Goal: Task Accomplishment & Management: Manage account settings

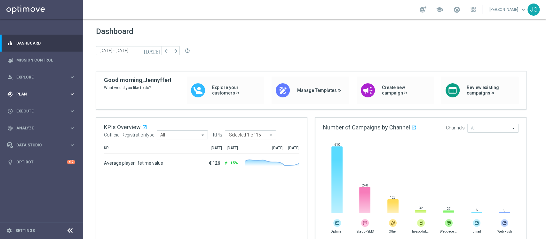
click at [41, 95] on span "Plan" at bounding box center [42, 94] width 53 height 4
click at [31, 93] on span "Plan" at bounding box center [42, 94] width 53 height 4
click at [35, 96] on span "Plan" at bounding box center [42, 94] width 53 height 4
click at [33, 101] on div "gps_fixed Plan keyboard_arrow_right" at bounding box center [41, 93] width 83 height 17
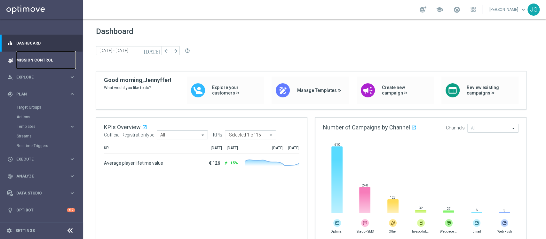
click at [32, 66] on link "Mission Control" at bounding box center [45, 59] width 59 height 17
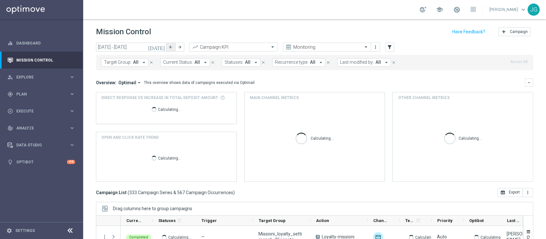
click at [167, 46] on button "arrow_back" at bounding box center [170, 47] width 9 height 9
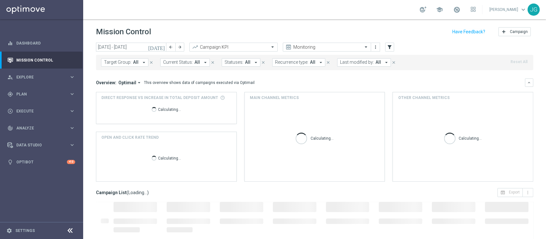
click at [163, 47] on icon "[DATE]" at bounding box center [156, 47] width 17 height 6
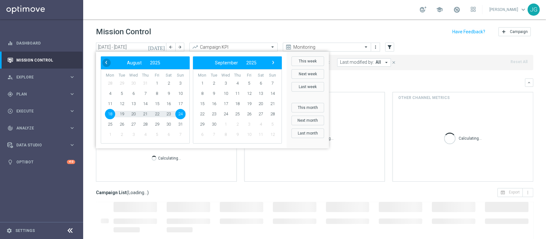
click at [106, 65] on span "‹" at bounding box center [106, 62] width 8 height 8
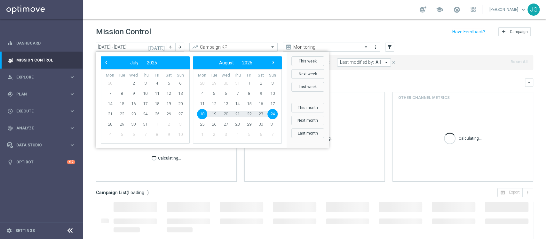
click at [106, 65] on span "‹" at bounding box center [106, 62] width 8 height 8
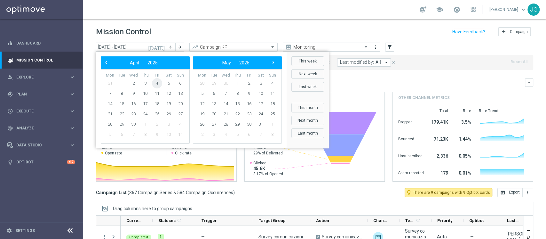
click at [158, 83] on span "4" at bounding box center [157, 83] width 10 height 10
type input "[DATE] - [DATE]"
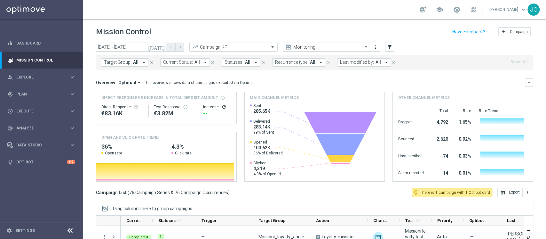
click at [359, 60] on span "Last modified by:" at bounding box center [357, 61] width 34 height 5
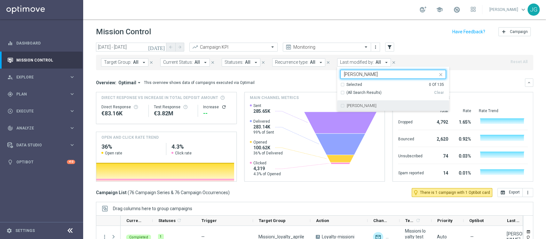
click at [347, 107] on label "[PERSON_NAME]" at bounding box center [362, 106] width 30 height 4
type input "[PERSON_NAME]"
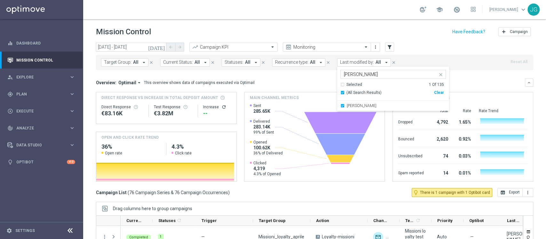
click at [237, 109] on div "Direct Response VS Increase In Total Deposit Amount Direct Response €83.16K Tes…" at bounding box center [314, 137] width 437 height 90
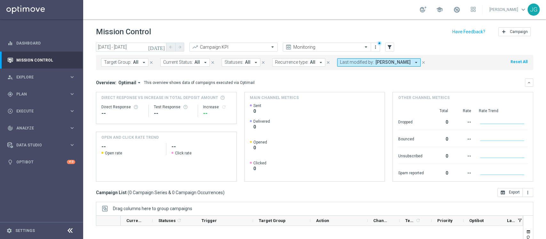
click at [375, 60] on span "[PERSON_NAME]" at bounding box center [392, 61] width 35 height 5
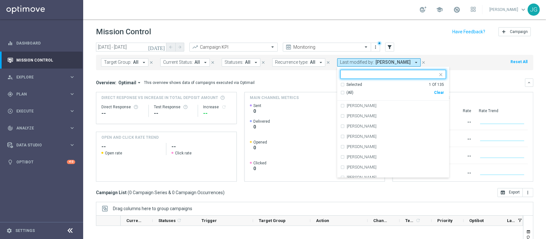
click at [0, 0] on div "Clear" at bounding box center [0, 0] width 0 height 0
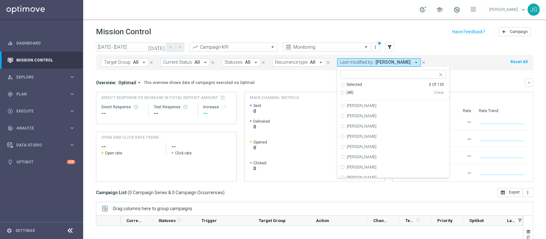
click at [293, 83] on div "Overview: Optimail arrow_drop_down This overview shows data of campaigns execut…" at bounding box center [310, 83] width 429 height 6
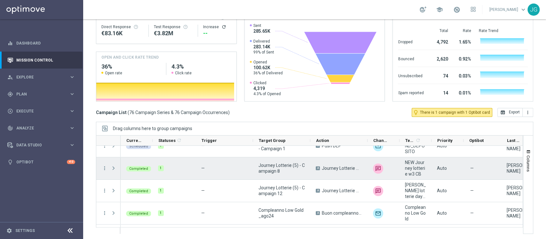
scroll to position [1206, 0]
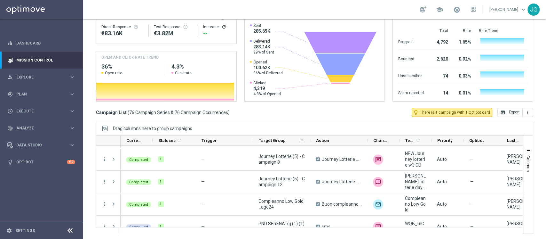
click at [287, 140] on div "Target Group" at bounding box center [279, 140] width 41 height 10
click at [290, 142] on div "Target Group 1" at bounding box center [279, 140] width 41 height 10
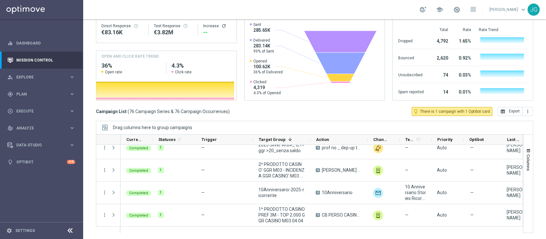
scroll to position [0, 0]
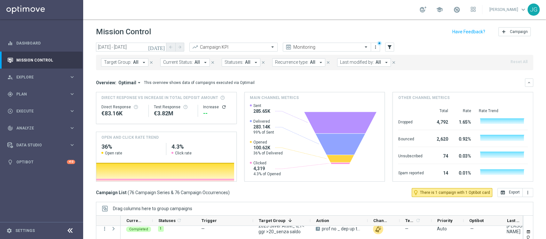
click at [162, 47] on icon "[DATE]" at bounding box center [156, 47] width 17 height 6
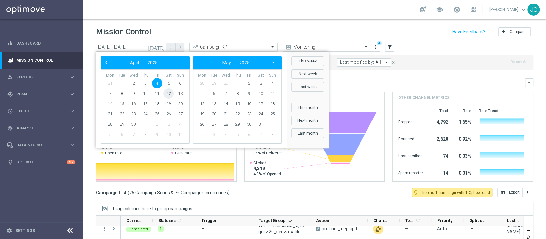
click at [167, 94] on span "12" at bounding box center [168, 93] width 10 height 10
type input "[DATE] - [DATE]"
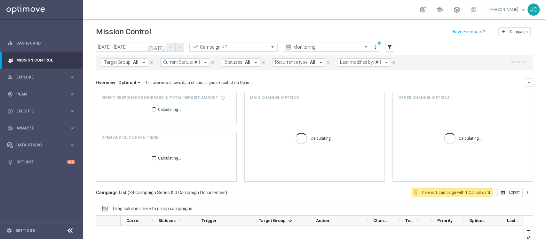
click at [368, 63] on span "Last modified by:" at bounding box center [357, 61] width 34 height 5
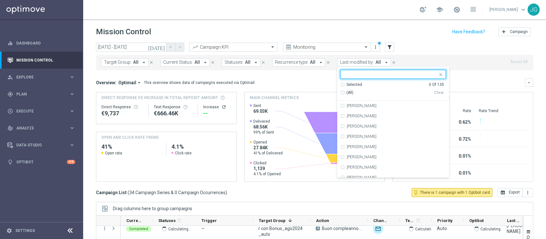
scroll to position [680, 0]
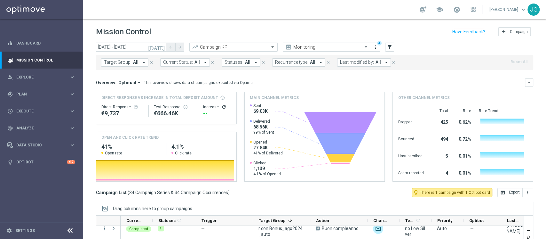
click at [361, 65] on button "Last modified by: All arrow_drop_down" at bounding box center [364, 62] width 54 height 8
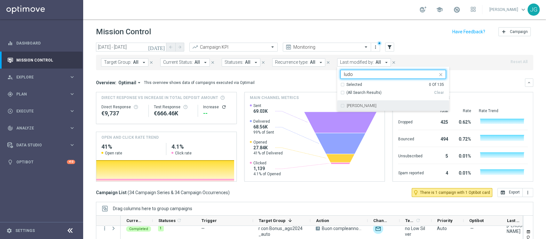
click at [348, 106] on label "[PERSON_NAME]" at bounding box center [362, 106] width 30 height 4
type input "ludo"
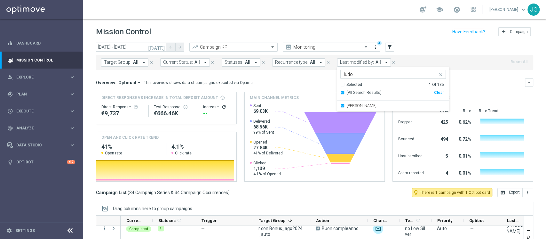
click at [241, 109] on div "Direct Response VS Increase In Total Deposit Amount Direct Response €9,737 Test…" at bounding box center [314, 137] width 437 height 90
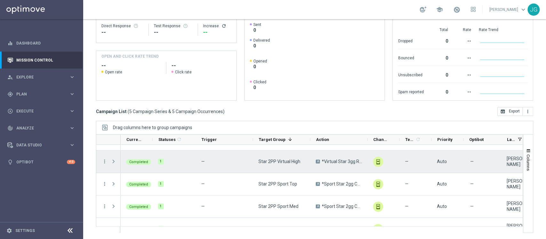
scroll to position [17, 0]
click at [104, 159] on icon "more_vert" at bounding box center [105, 161] width 6 height 6
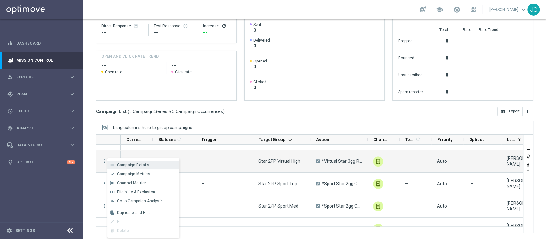
click at [130, 164] on span "Campaign Details" at bounding box center [133, 164] width 32 height 4
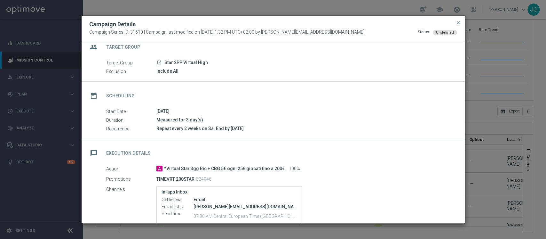
scroll to position [0, 0]
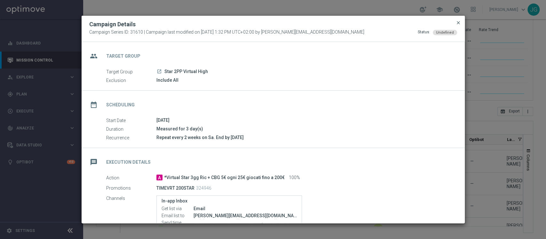
click at [460, 21] on span "close" at bounding box center [458, 22] width 5 height 5
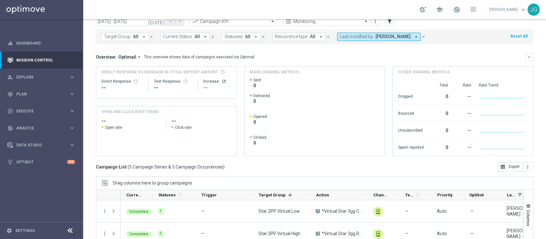
scroll to position [24, 0]
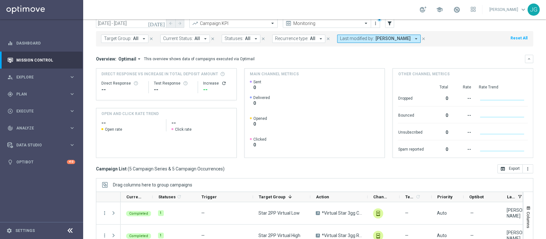
click at [389, 37] on span "[PERSON_NAME]" at bounding box center [392, 38] width 35 height 5
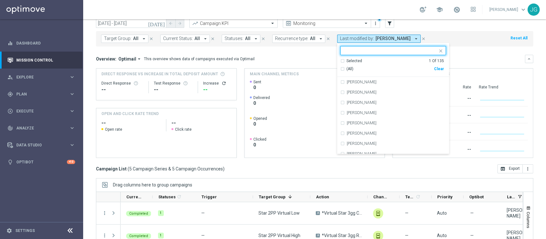
click at [0, 0] on div "Clear" at bounding box center [0, 0] width 0 height 0
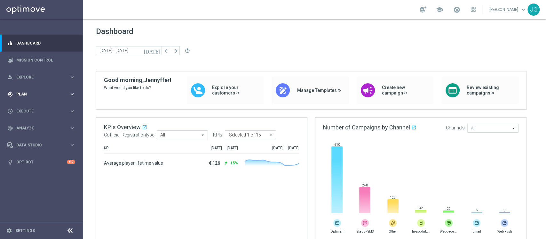
click at [44, 99] on div "gps_fixed Plan keyboard_arrow_right" at bounding box center [41, 93] width 83 height 17
click at [27, 106] on link "Target Groups" at bounding box center [42, 107] width 50 height 5
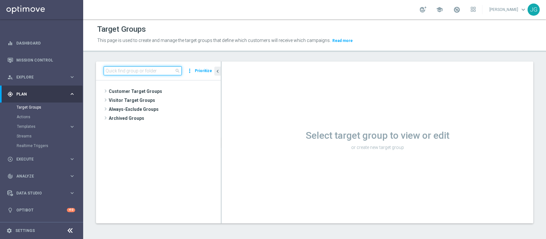
click at [144, 72] on input at bounding box center [143, 70] width 78 height 9
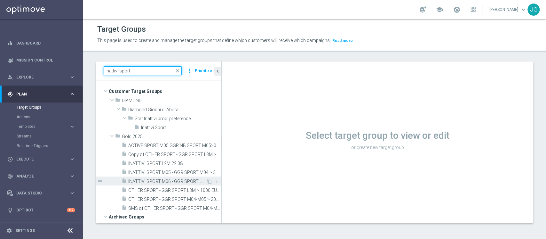
type input "inattivi sport"
click at [154, 180] on span "INATTIVI SPORT M06 - GGR SPORT L3M > 500 EURO 23.06" at bounding box center [167, 180] width 78 height 5
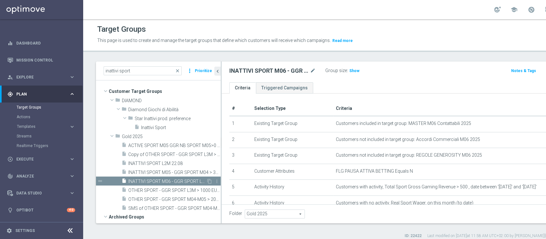
click at [154, 180] on span "INATTIVI SPORT M06 - GGR SPORT L3M > 500 EURO 23.06" at bounding box center [167, 180] width 78 height 5
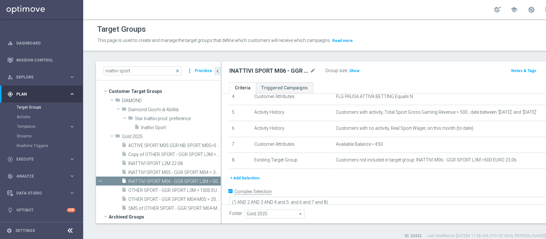
scroll to position [75, 0]
click at [207, 180] on icon "content_copy" at bounding box center [209, 180] width 5 height 5
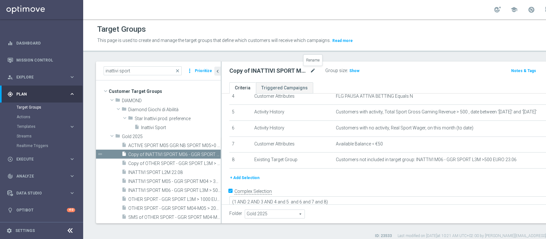
click at [315, 71] on icon "mode_edit" at bounding box center [313, 71] width 6 height 8
type input "INATTIVI SPORT M08 - ACTIVE SPORT 2025 05.09"
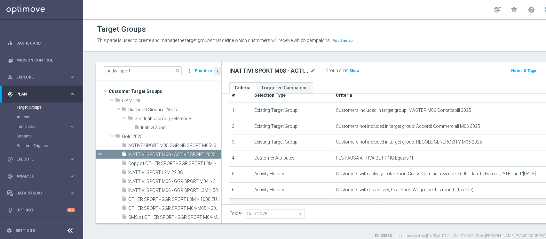
scroll to position [8, 0]
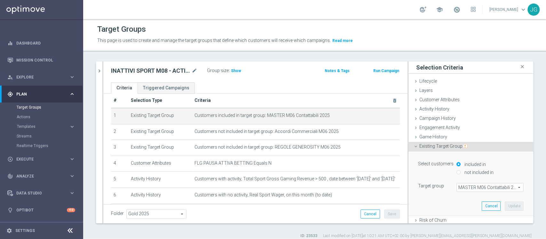
click at [463, 188] on span "MASTER M06 Contattabili 2025" at bounding box center [490, 187] width 67 height 8
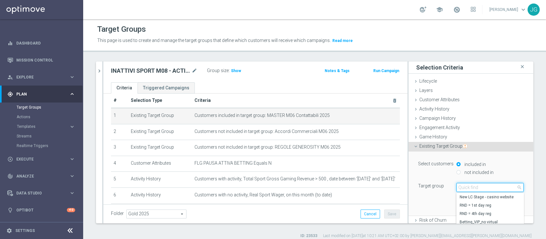
click at [463, 188] on input "search" at bounding box center [489, 187] width 67 height 9
type input "top mas"
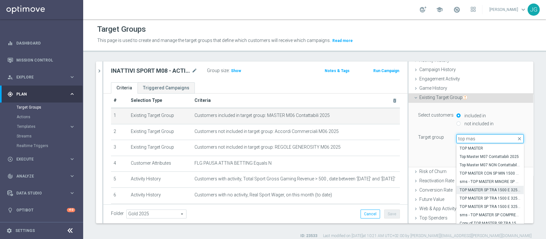
scroll to position [59, 0]
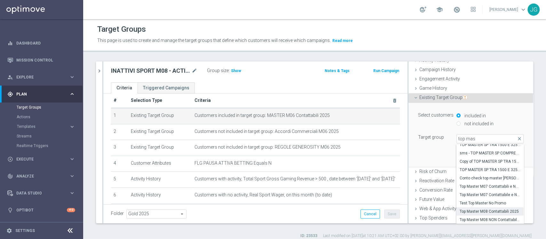
click at [483, 210] on span "Top Master M08 Contattabili 2025" at bounding box center [490, 211] width 61 height 5
type input "Top Master M08 Contattabili 2025"
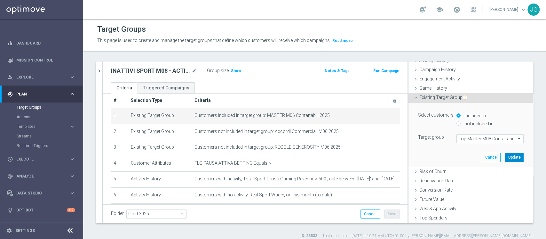
click at [505, 157] on button "Update" at bounding box center [514, 157] width 19 height 9
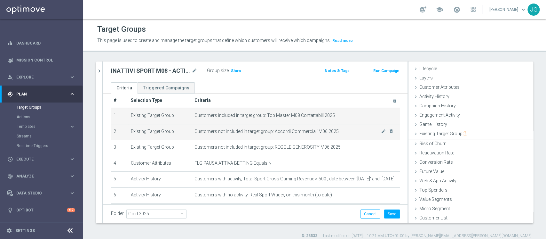
scroll to position [12, 0]
click at [381, 132] on icon "mode_edit" at bounding box center [383, 131] width 5 height 5
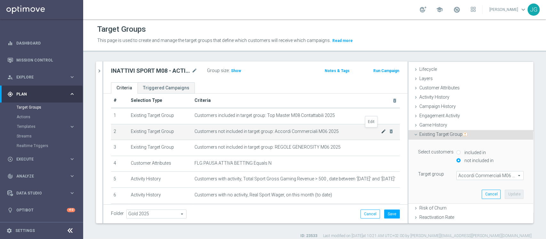
scroll to position [49, 0]
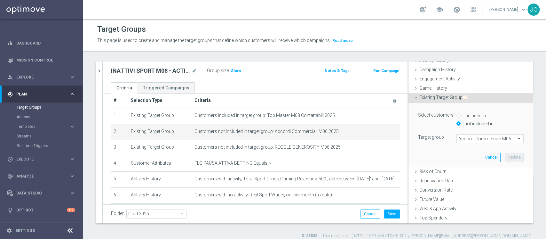
click at [464, 139] on span "Accordi Commerciali M06 2025" at bounding box center [490, 138] width 67 height 8
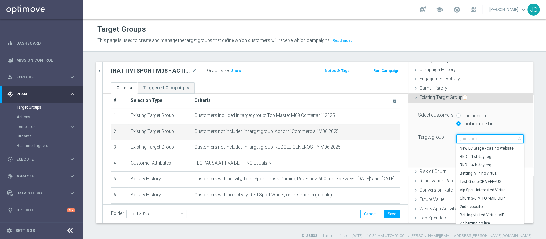
click at [464, 139] on input "search" at bounding box center [489, 138] width 67 height 9
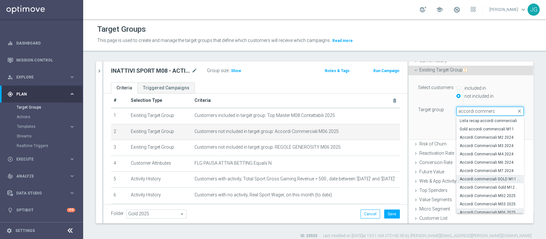
scroll to position [28, 0]
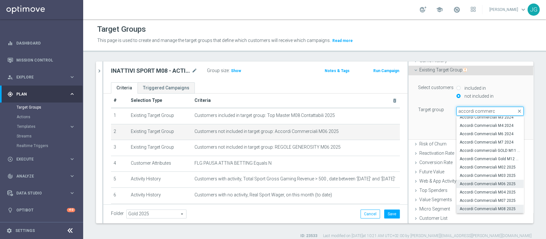
type input "accordi commerc"
click at [478, 208] on span "Accordi Commerciali M08 2025" at bounding box center [490, 208] width 61 height 5
type input "Accordi Commerciali M08 2025"
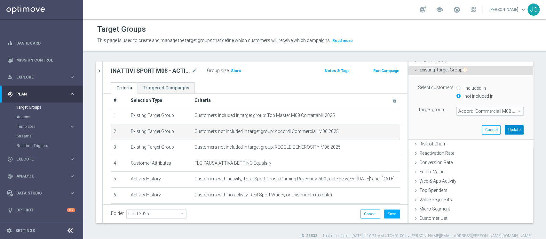
click at [505, 129] on button "Update" at bounding box center [514, 129] width 19 height 9
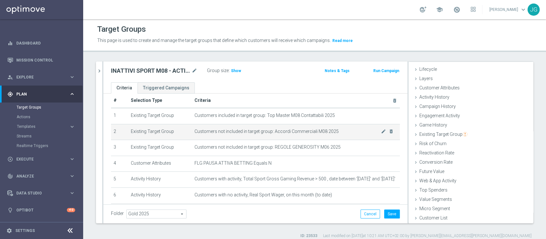
scroll to position [12, 0]
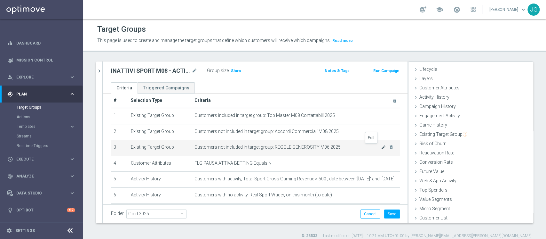
click at [381, 146] on icon "mode_edit" at bounding box center [383, 147] width 5 height 5
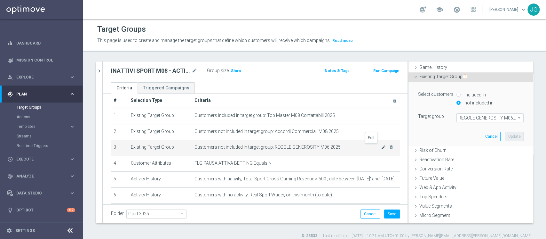
scroll to position [76, 0]
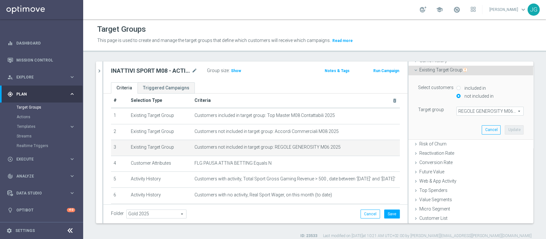
click at [458, 111] on span "REGOLE GENEROSITY M06 2025" at bounding box center [490, 111] width 67 height 8
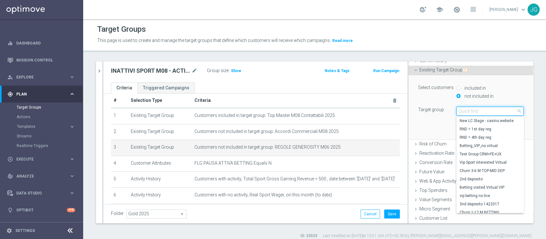
click at [458, 111] on input "search" at bounding box center [489, 111] width 67 height 9
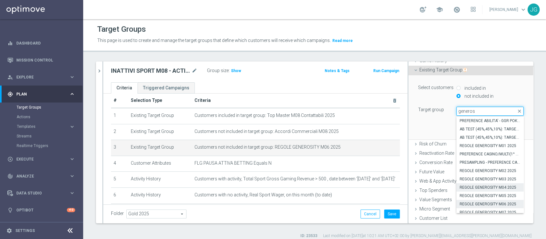
scroll to position [36, 0]
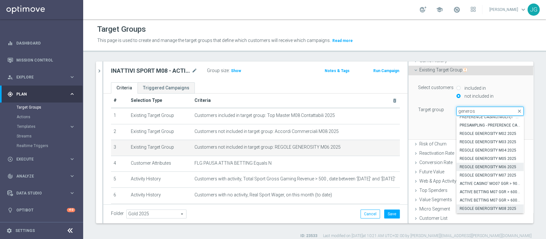
type input "generos"
click at [480, 208] on span "REGOLE GENEROSITY M08 2025" at bounding box center [490, 208] width 61 height 5
type input "REGOLE GENEROSITY M08 2025"
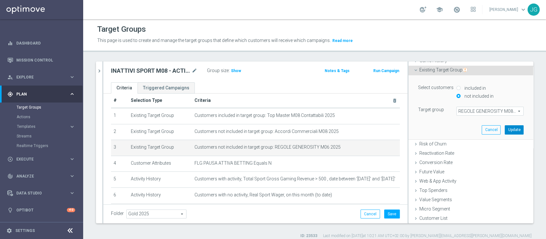
click at [505, 129] on button "Update" at bounding box center [514, 129] width 19 height 9
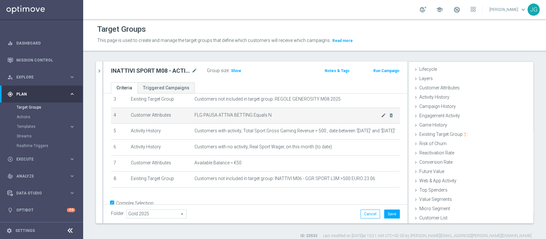
scroll to position [55, 0]
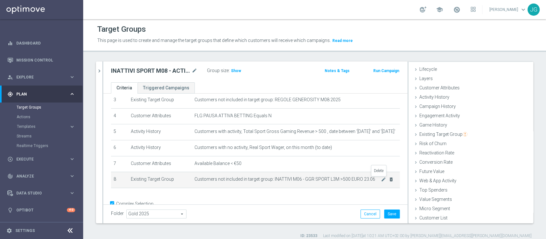
click at [389, 180] on icon "delete_forever" at bounding box center [391, 179] width 5 height 5
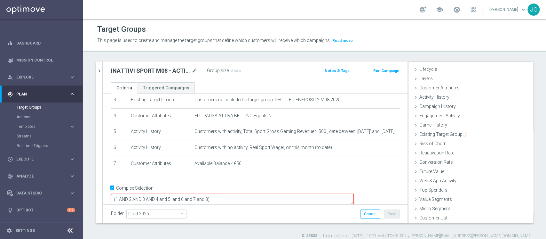
scroll to position [54, 0]
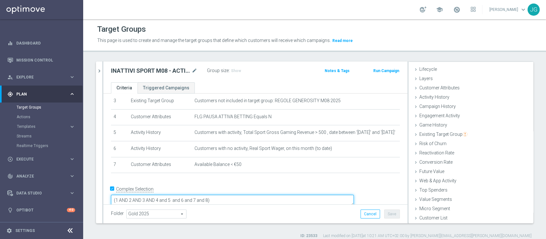
click at [253, 194] on textarea "(1 AND 2 AND 3 AND 4 and 5 and 6 and 7 and 8)" at bounding box center [232, 199] width 243 height 11
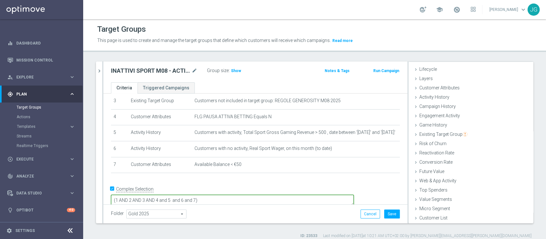
click at [267, 194] on textarea "(1 AND 2 AND 3 AND 4 and 5 and 6 and 7)" at bounding box center [232, 199] width 243 height 11
type textarea "(1 AND 2 AND 3 AND 4 and 5 and 6 and 7)"
click at [387, 213] on button "Save" at bounding box center [392, 213] width 16 height 9
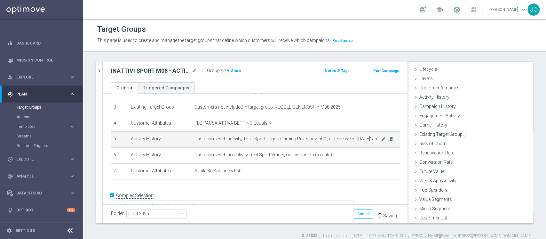
scroll to position [48, 0]
click at [381, 138] on icon "mode_edit" at bounding box center [383, 139] width 5 height 5
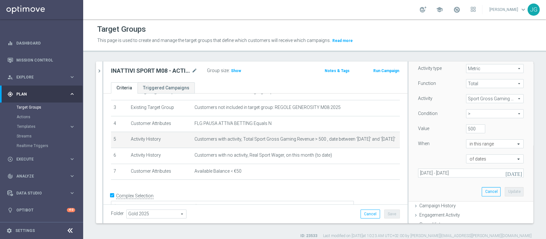
scroll to position [79, 0]
click at [508, 175] on icon "[DATE]" at bounding box center [513, 173] width 17 height 6
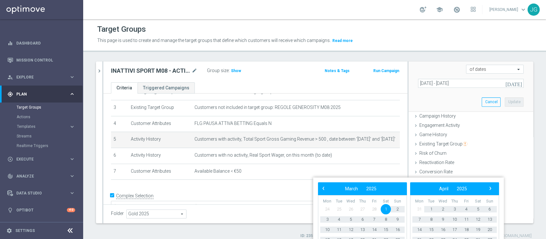
scroll to position [168, 0]
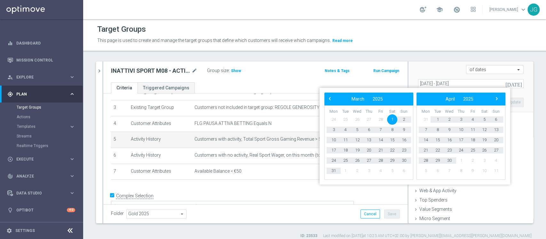
click at [517, 87] on div "Select customers with activity with no activity Activity type Metric Metric arr…" at bounding box center [470, 29] width 125 height 166
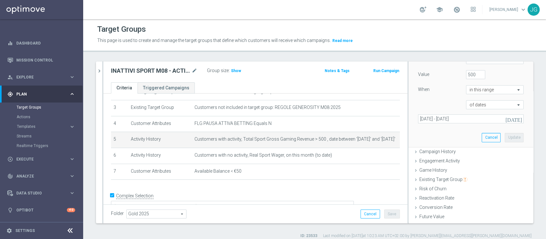
scroll to position [133, 0]
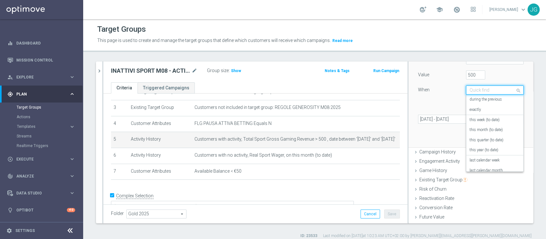
click at [486, 90] on input "text" at bounding box center [489, 90] width 38 height 6
click at [481, 105] on label "this year (to date)" at bounding box center [484, 103] width 29 height 5
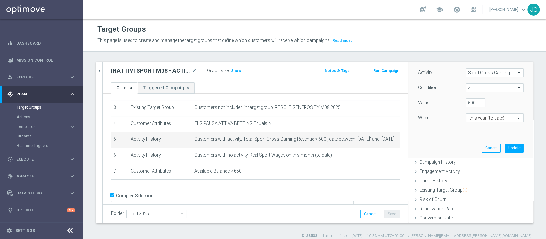
scroll to position [113, 0]
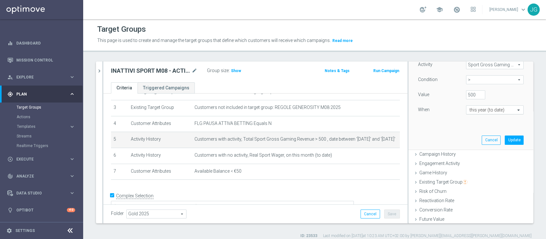
click at [494, 109] on input "text" at bounding box center [489, 110] width 38 height 6
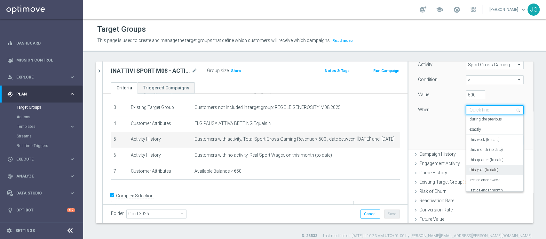
click at [481, 169] on label "this year (to date)" at bounding box center [484, 169] width 29 height 5
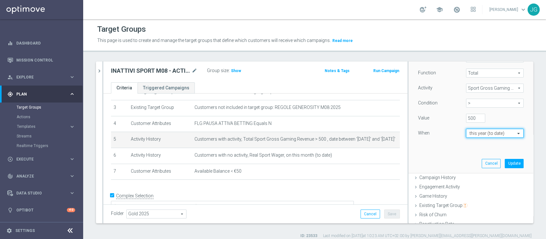
scroll to position [91, 0]
click at [505, 162] on button "Update" at bounding box center [514, 162] width 19 height 9
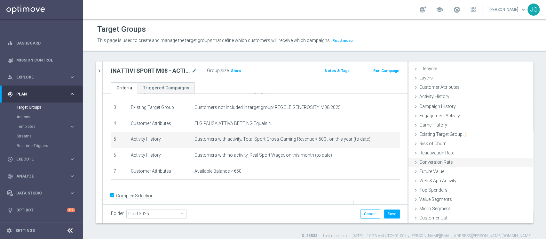
scroll to position [12, 0]
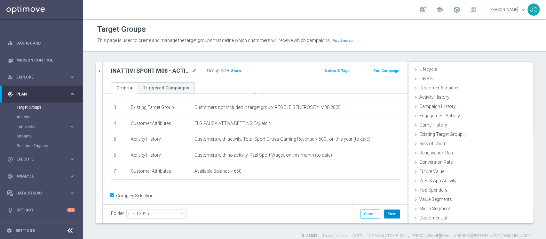
click at [384, 214] on button "Save" at bounding box center [392, 213] width 16 height 9
click at [237, 69] on span "Show" at bounding box center [236, 70] width 10 height 4
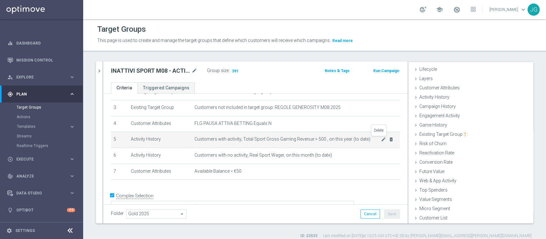
click at [389, 138] on icon "delete_forever" at bounding box center [391, 139] width 5 height 5
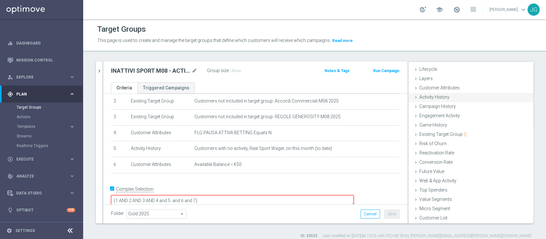
click at [431, 93] on div "Activity History done selection updated" at bounding box center [470, 98] width 125 height 10
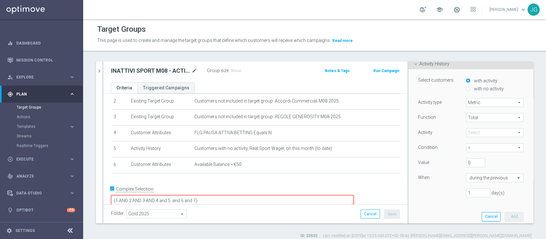
scroll to position [21, 0]
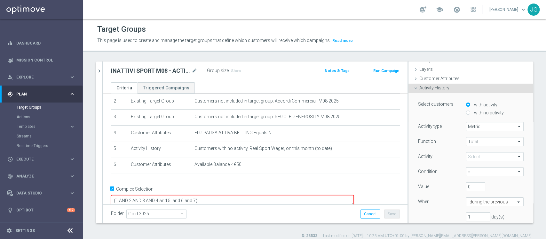
click at [472, 155] on span at bounding box center [494, 156] width 57 height 8
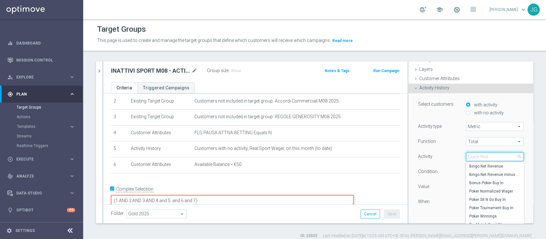
click at [472, 155] on input "search" at bounding box center [495, 156] width 58 height 9
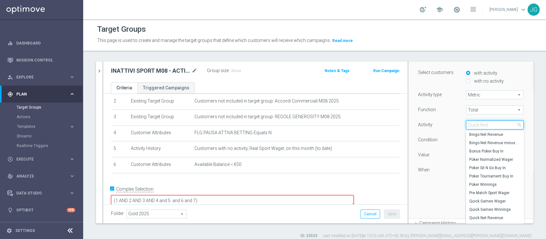
scroll to position [73, 0]
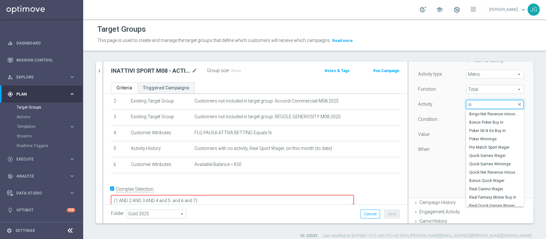
type input "s"
type input "e"
type input "wager"
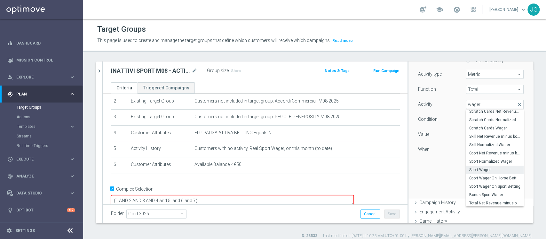
click at [476, 168] on span "Sport Wager" at bounding box center [494, 169] width 51 height 5
type input "Sport Wager"
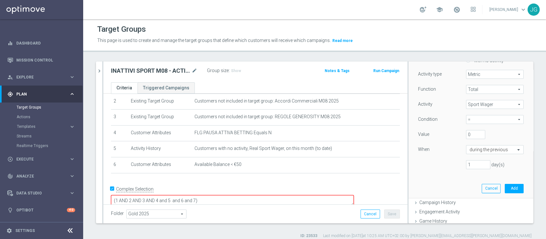
click at [470, 122] on span "=" at bounding box center [494, 119] width 57 height 8
click at [469, 144] on span ">" at bounding box center [494, 145] width 51 height 5
type input ">"
click at [515, 147] on span at bounding box center [519, 149] width 8 height 6
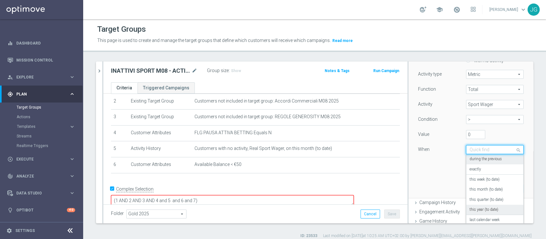
click at [476, 210] on label "this year (to date)" at bounding box center [484, 209] width 29 height 5
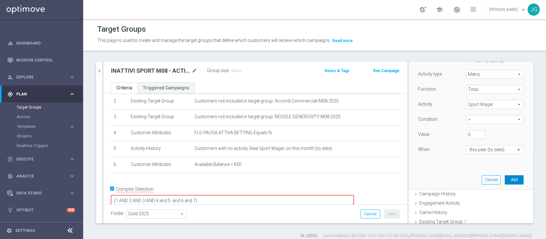
click at [505, 177] on button "Add" at bounding box center [514, 179] width 19 height 9
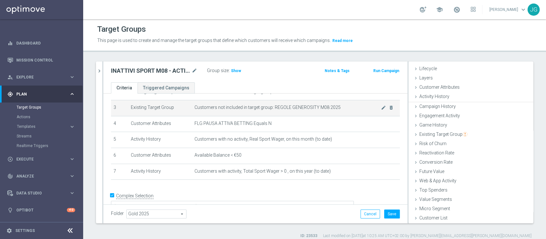
scroll to position [12, 0]
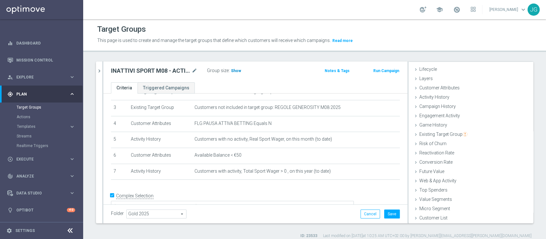
click at [236, 72] on span "Show" at bounding box center [236, 70] width 10 height 4
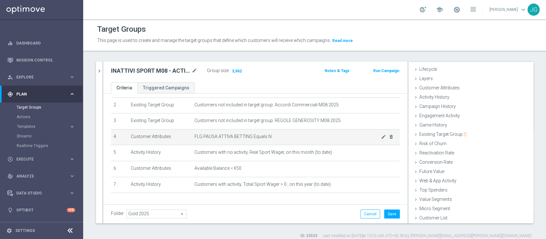
scroll to position [35, 0]
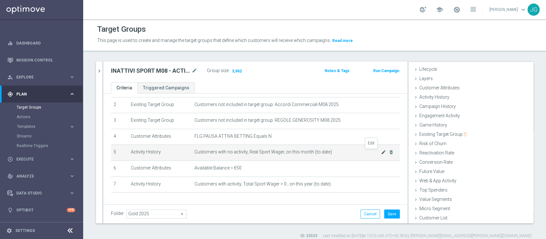
click at [381, 153] on icon "mode_edit" at bounding box center [383, 151] width 5 height 5
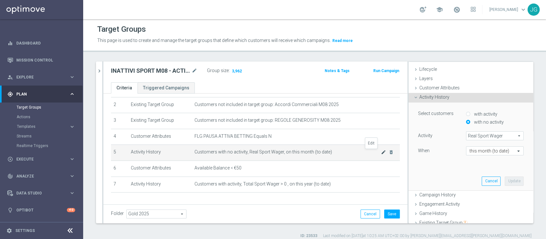
scroll to position [45, 0]
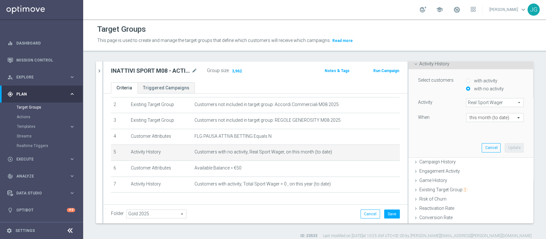
click at [466, 104] on span "Real Sport Wager" at bounding box center [494, 102] width 57 height 8
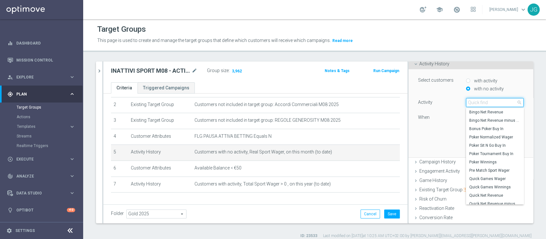
click at [478, 103] on input "search" at bounding box center [495, 102] width 58 height 9
type input "wager"
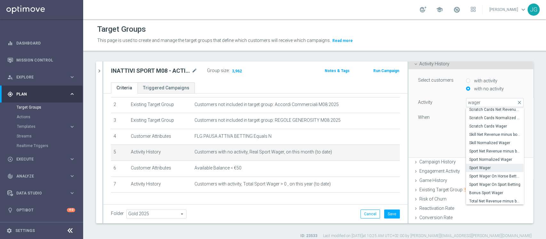
click at [485, 169] on span "Sport Wager" at bounding box center [494, 167] width 51 height 5
type input "Sport Wager"
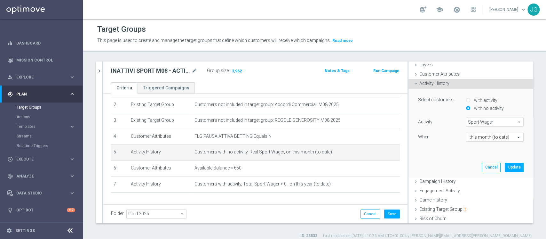
scroll to position [26, 0]
click at [505, 169] on button "Update" at bounding box center [514, 166] width 19 height 9
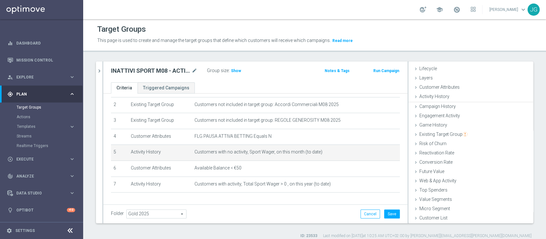
scroll to position [12, 0]
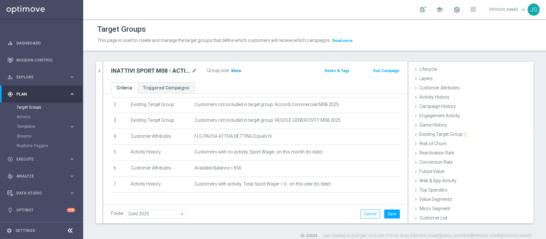
click at [236, 73] on span "Show" at bounding box center [236, 70] width 10 height 4
click at [387, 213] on button "Save" at bounding box center [392, 213] width 16 height 9
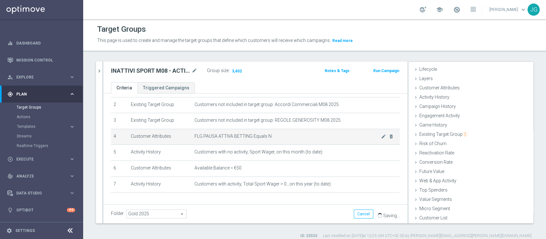
scroll to position [54, 0]
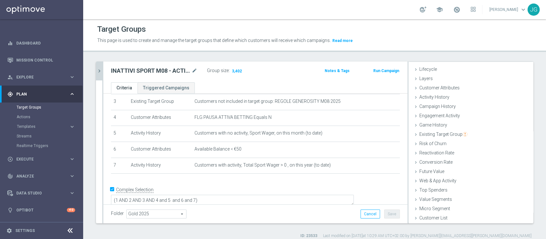
click at [100, 70] on icon "chevron_right" at bounding box center [99, 71] width 6 height 6
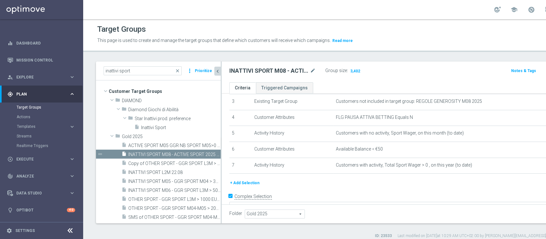
scroll to position [24, 0]
click at [153, 152] on span "INATTIVI SPORT M08 - ACTIVE SPORT 2025 05.09" at bounding box center [167, 154] width 78 height 5
click at [207, 153] on icon "content_copy" at bounding box center [209, 154] width 5 height 5
click at [312, 71] on icon "mode_edit" at bounding box center [313, 71] width 6 height 8
type input "Conti test top master"
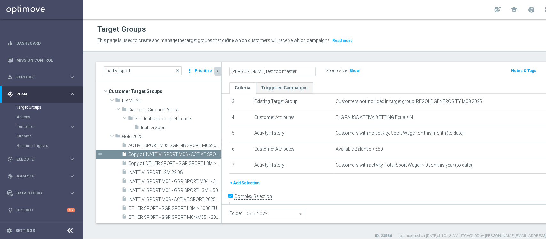
click at [322, 82] on ul "Criteria Triggered Campaigns" at bounding box center [415, 87] width 386 height 11
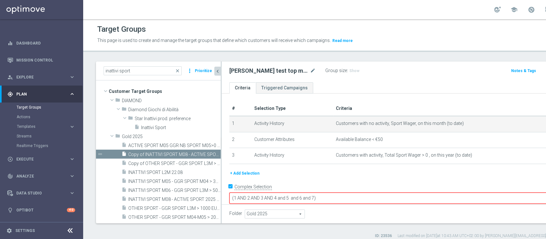
click at [513, 122] on td "Customers with no activity, Sport Wager, on this month (to date) mode_edit dele…" at bounding box center [466, 124] width 267 height 16
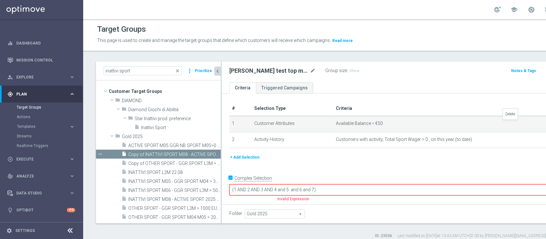
checkbox input "false"
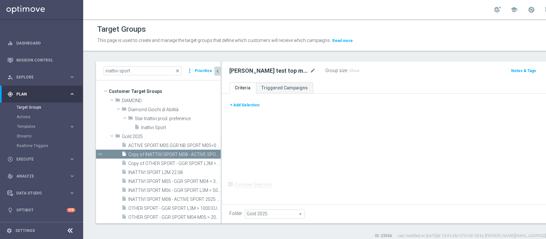
click at [241, 105] on button "+ Add Selection" at bounding box center [244, 104] width 31 height 7
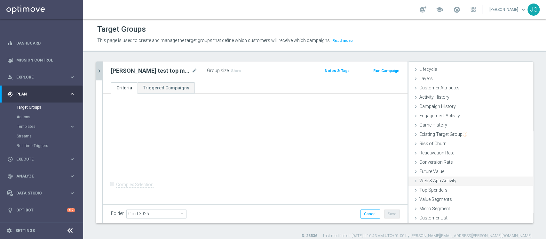
scroll to position [5, 0]
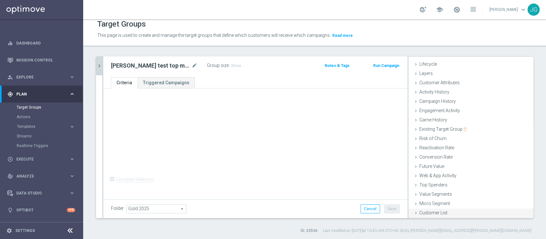
click at [423, 209] on div "Customer List done" at bounding box center [470, 213] width 125 height 10
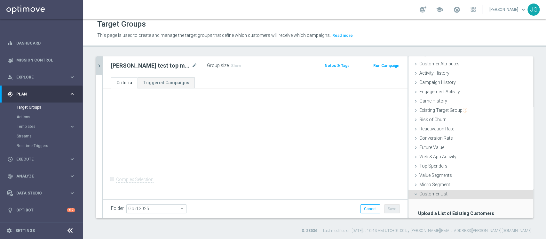
scroll to position [69, 0]
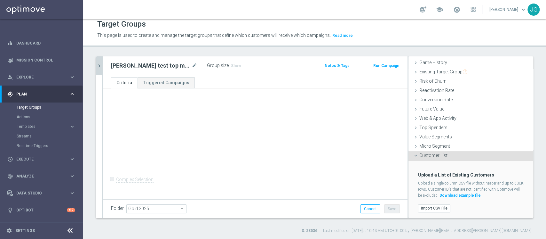
click at [423, 209] on label "Import CSV File" at bounding box center [434, 208] width 32 height 8
click at [0, 0] on input "Import CSV File" at bounding box center [0, 0] width 0 height 0
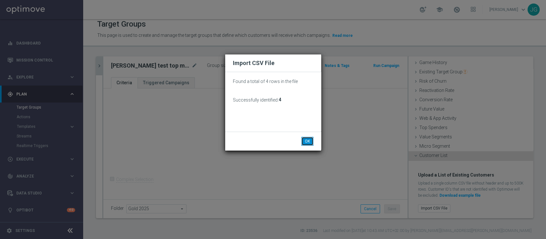
click at [308, 139] on button "OK" at bounding box center [307, 141] width 12 height 9
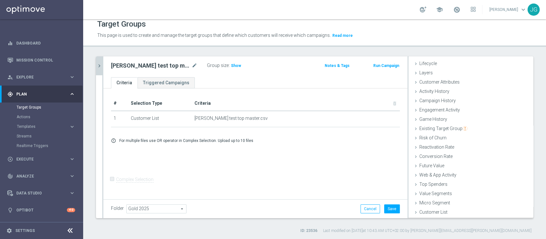
scroll to position [12, 0]
click at [384, 207] on button "Save" at bounding box center [392, 208] width 16 height 9
